Goal: Navigation & Orientation: Understand site structure

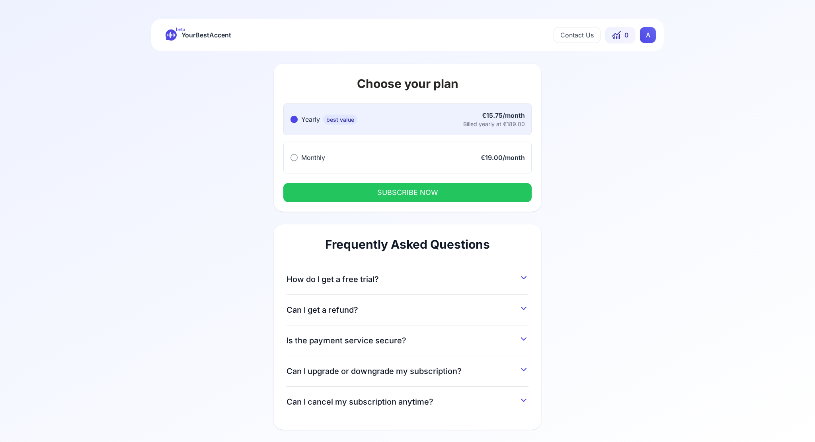
click at [654, 31] on html "beta YourBestAccent Contact Us 0 A Choose your plan Yearly best value Yearly be…" at bounding box center [407, 221] width 815 height 442
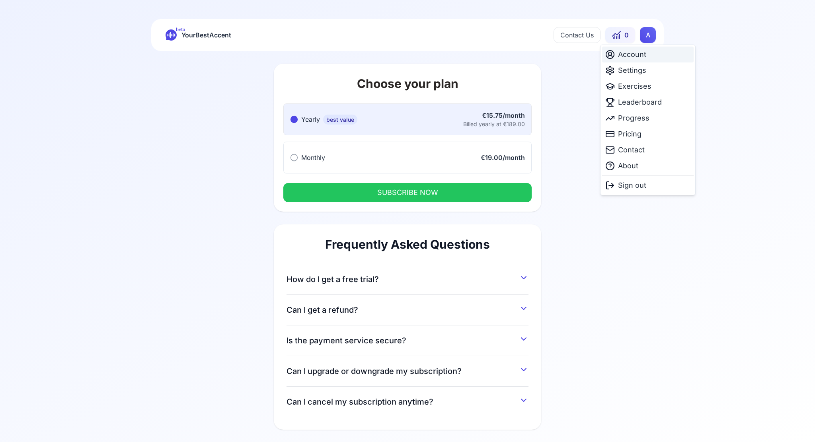
click at [625, 54] on span "Account" at bounding box center [632, 54] width 28 height 11
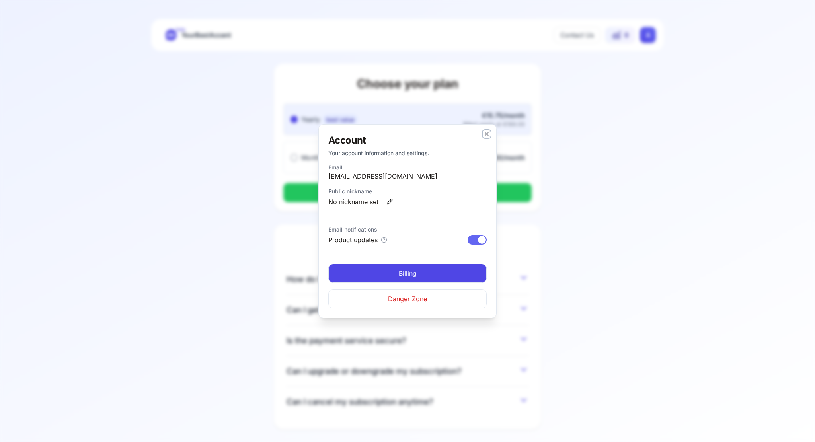
click at [489, 133] on icon "button" at bounding box center [487, 134] width 6 height 6
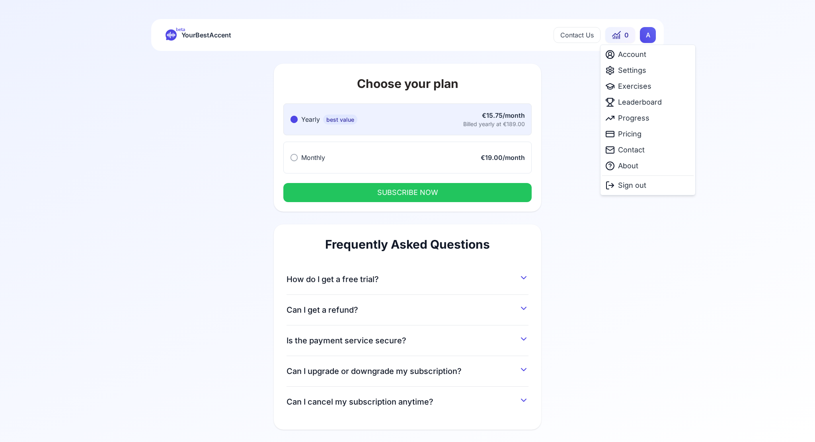
click at [650, 37] on html "beta YourBestAccent Contact Us 0 A Choose your plan Yearly best value Yearly be…" at bounding box center [407, 221] width 815 height 442
click at [628, 72] on span "Settings" at bounding box center [632, 70] width 28 height 11
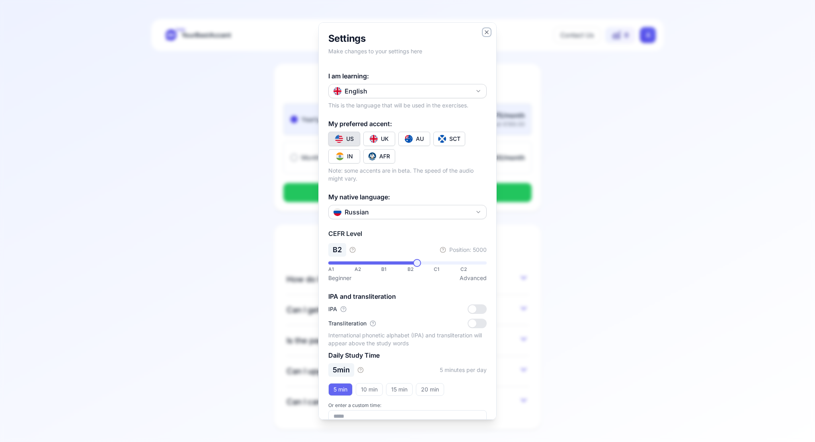
click at [484, 32] on icon "button" at bounding box center [487, 32] width 6 height 6
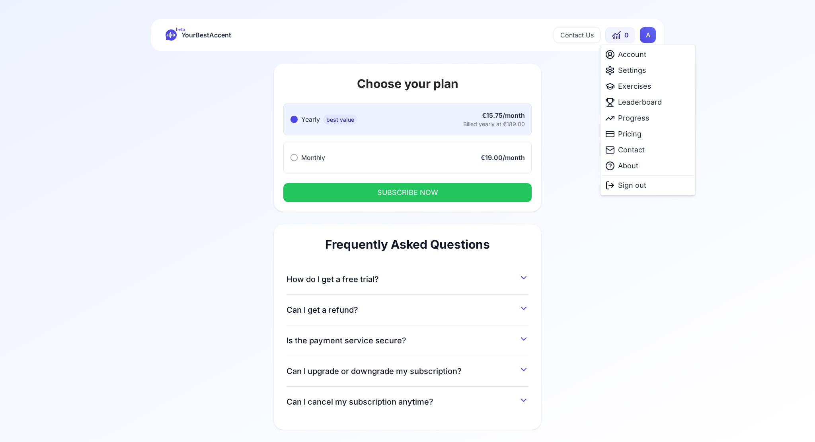
click at [647, 40] on html "beta YourBestAccent Contact Us 0 A Choose your plan Yearly best value Yearly be…" at bounding box center [407, 221] width 815 height 442
click at [639, 134] on span "Pricing" at bounding box center [629, 134] width 23 height 11
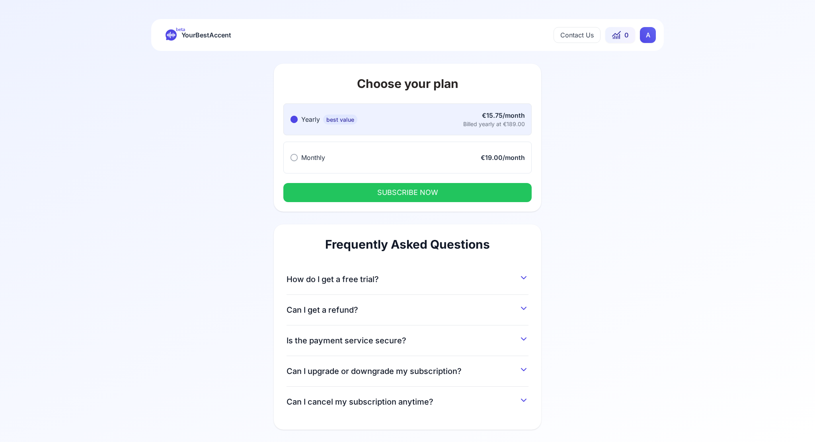
click at [433, 403] on button "Can I cancel my subscription anytime?" at bounding box center [408, 400] width 242 height 14
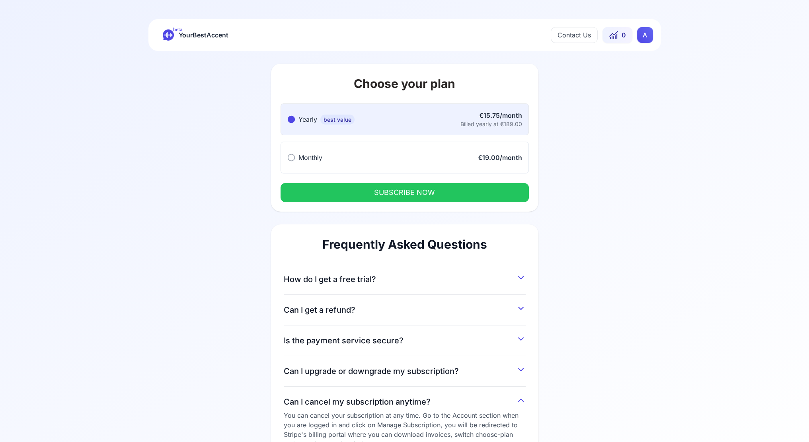
click at [176, 29] on span "beta" at bounding box center [177, 29] width 9 height 6
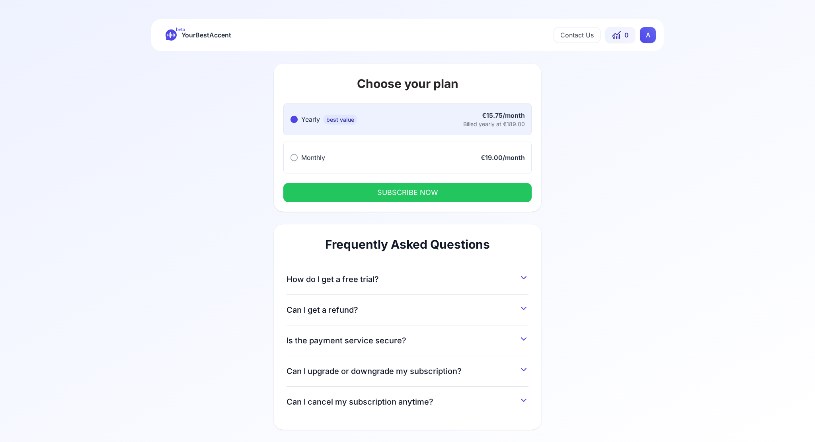
click at [615, 36] on icon at bounding box center [615, 37] width 0 height 3
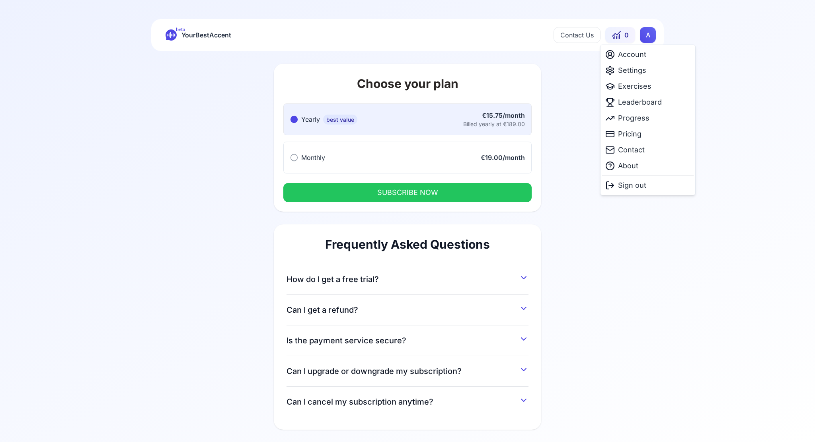
click at [653, 33] on html "beta YourBestAccent Contact Us 0 A Choose your plan Yearly best value Yearly be…" at bounding box center [407, 221] width 815 height 442
click at [645, 132] on div "Pricing" at bounding box center [648, 134] width 92 height 16
click at [647, 31] on html "beta YourBestAccent Contact Us 0 A Choose your plan Yearly best value Yearly be…" at bounding box center [407, 221] width 815 height 442
click at [650, 162] on div "About" at bounding box center [648, 166] width 92 height 16
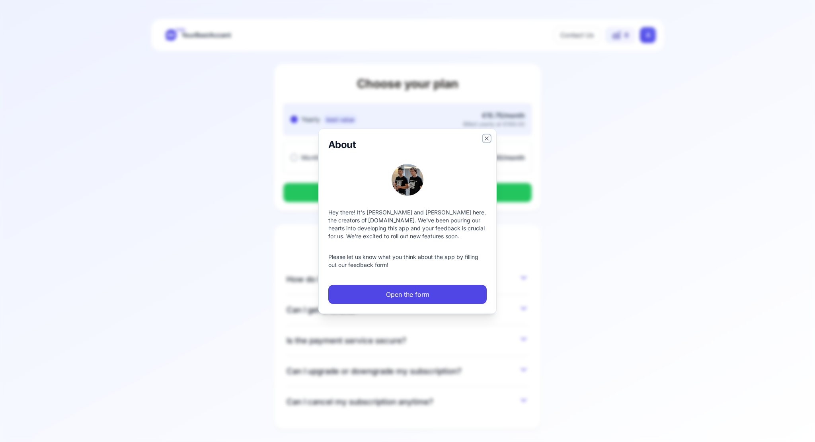
click at [486, 138] on icon "button" at bounding box center [487, 138] width 6 height 6
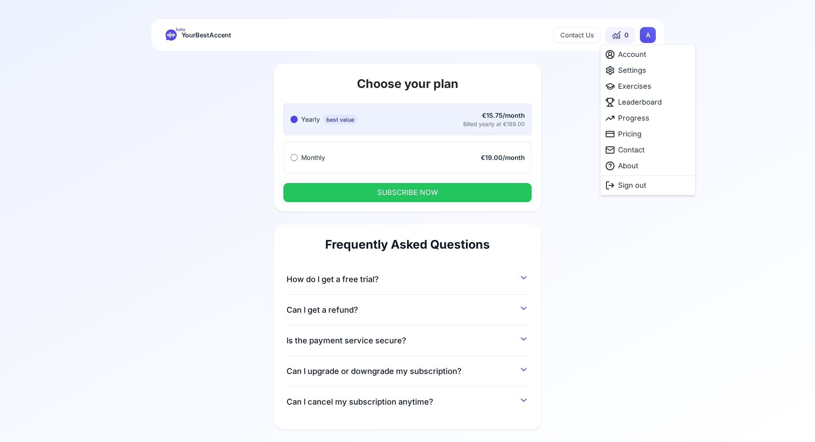
click at [655, 42] on html "beta YourBestAccent Contact Us 0 A Choose your plan Yearly best value Yearly be…" at bounding box center [407, 221] width 815 height 442
